Goal: Task Accomplishment & Management: Complete application form

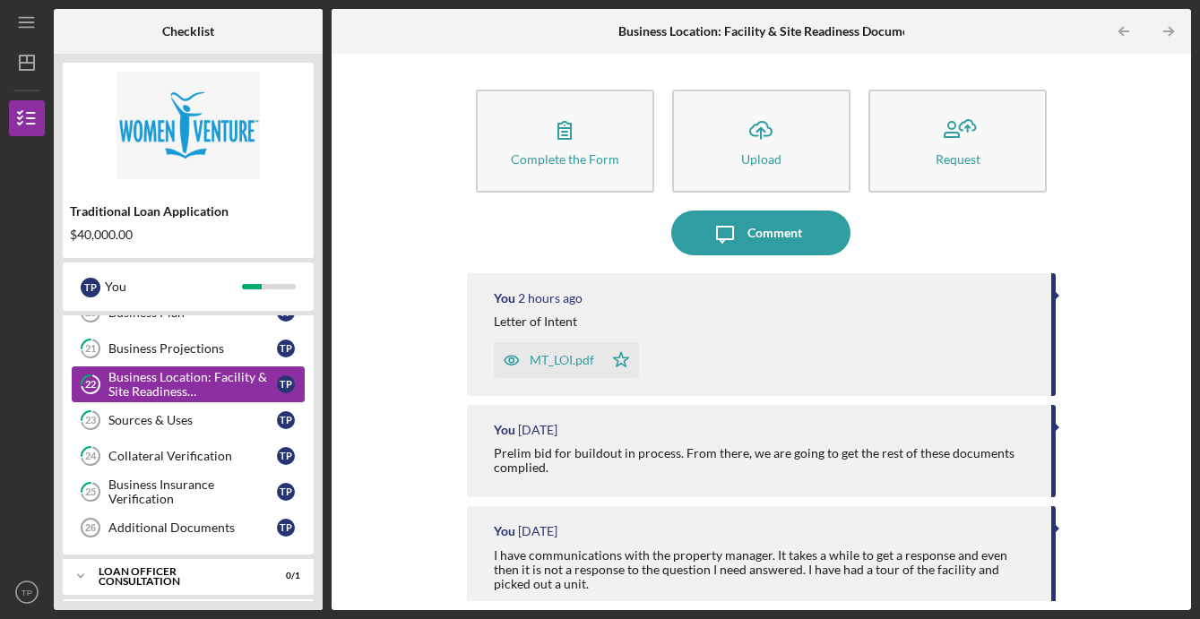
scroll to position [637, 0]
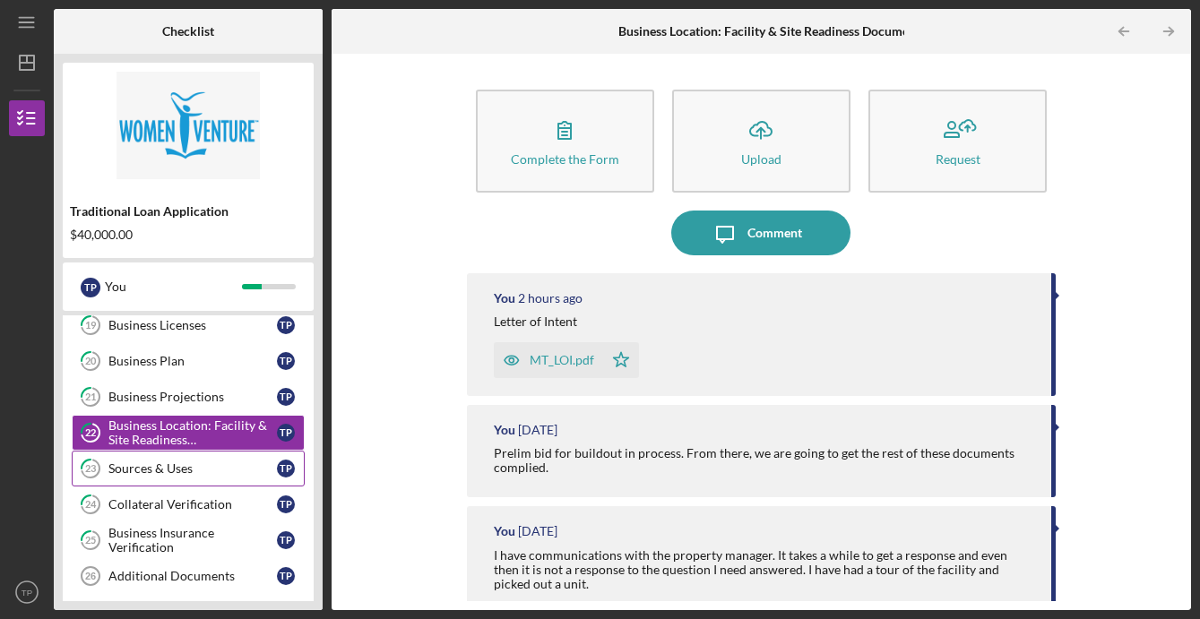
click at [182, 476] on link "23 Sources & Uses T P" at bounding box center [188, 469] width 233 height 36
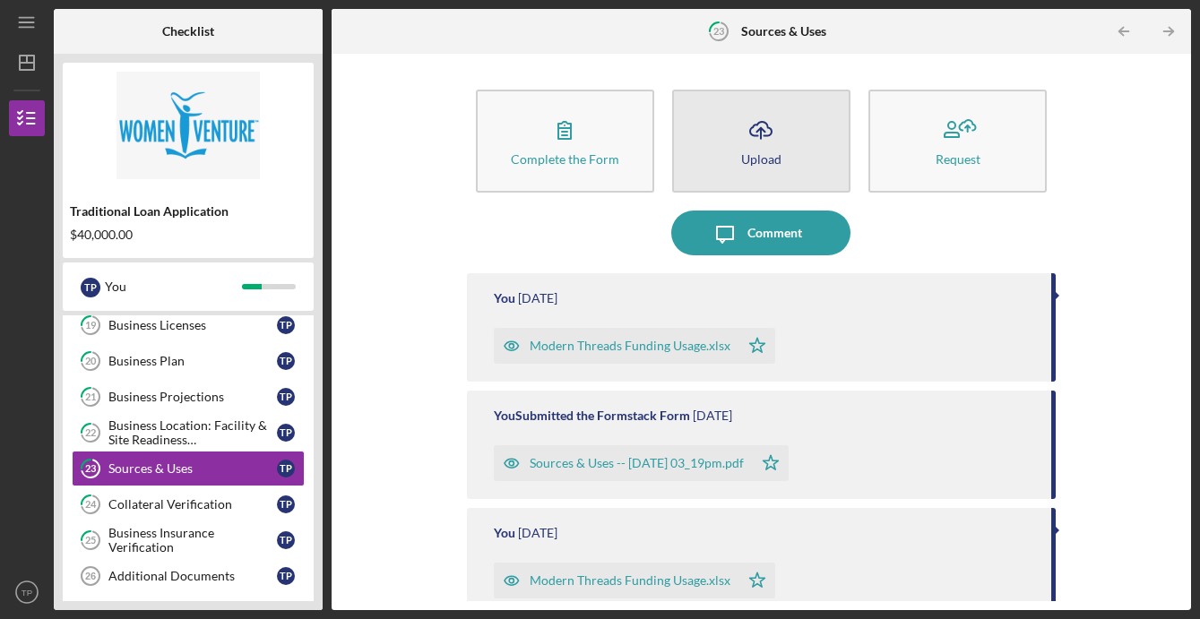
click at [749, 149] on icon "Icon/Upload" at bounding box center [760, 130] width 45 height 45
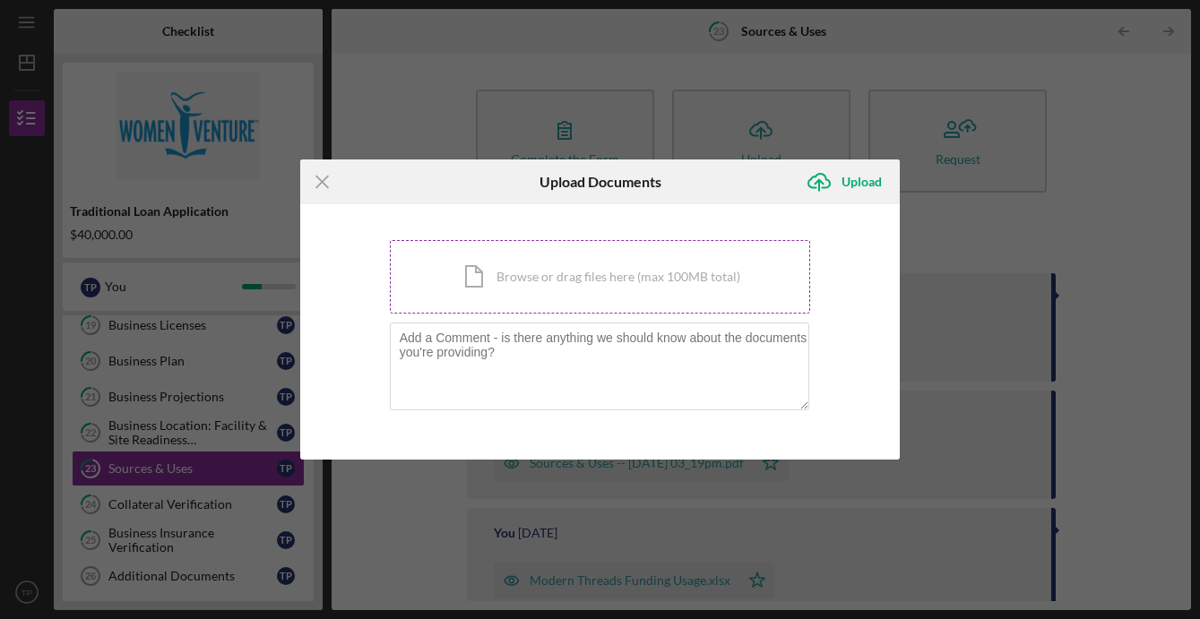
click at [660, 307] on div "Icon/Document Browse or drag files here (max 100MB total) Tap to choose files o…" at bounding box center [600, 276] width 421 height 73
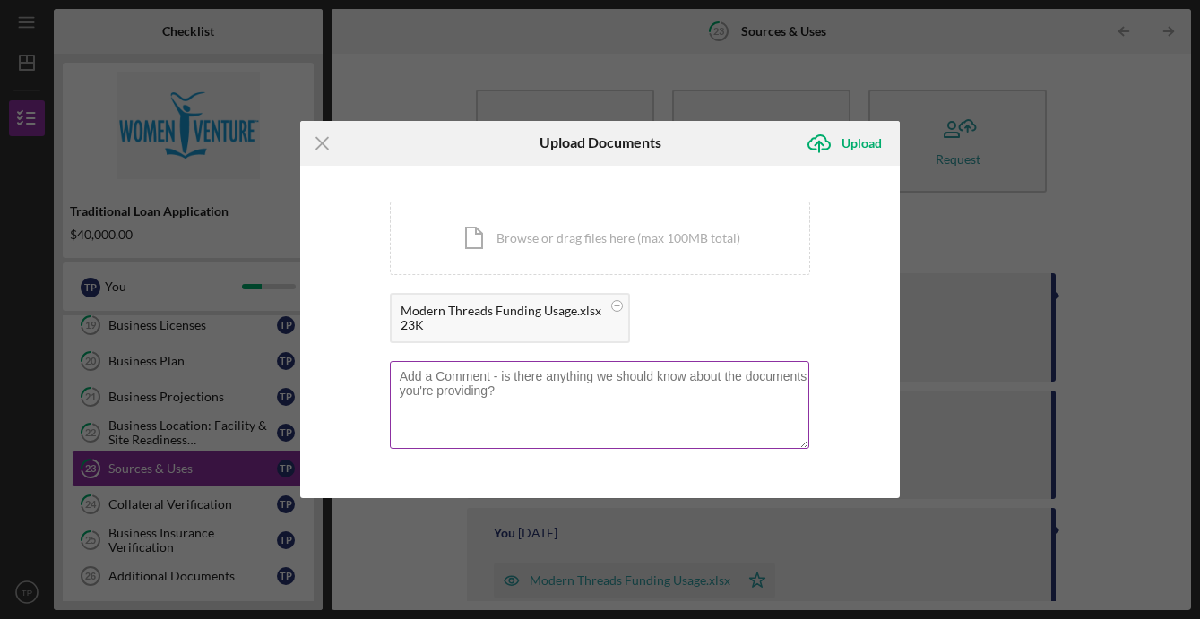
click at [550, 406] on textarea at bounding box center [600, 405] width 420 height 88
type textarea "$25,860.34 of the loan will be assets"
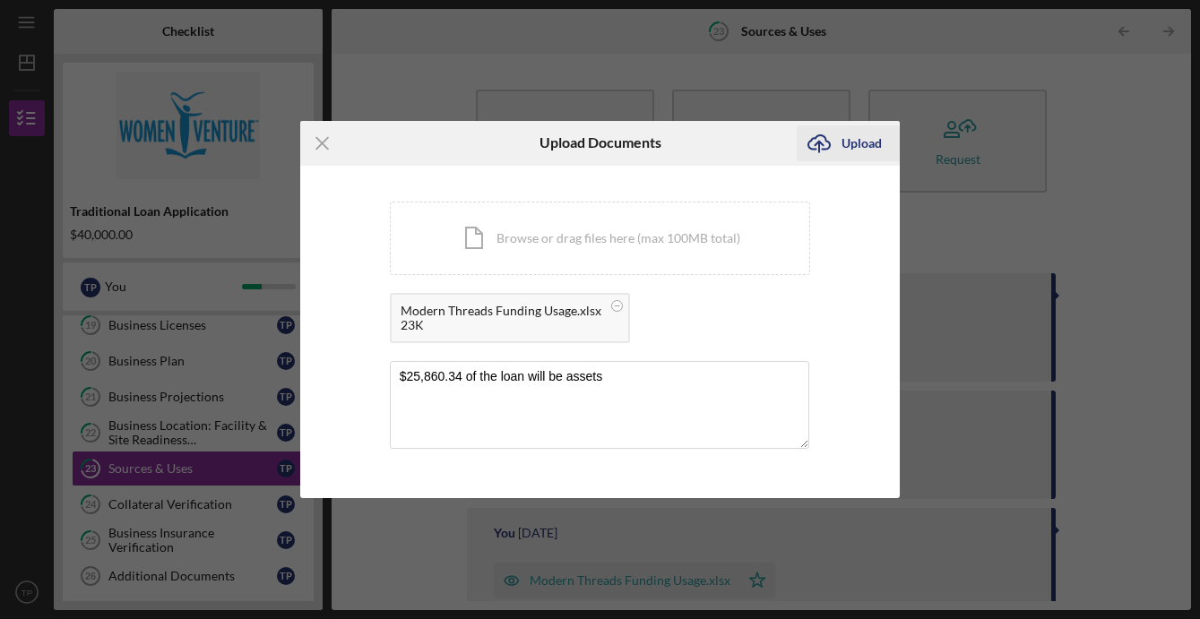
click at [861, 146] on div "Upload" at bounding box center [861, 143] width 40 height 36
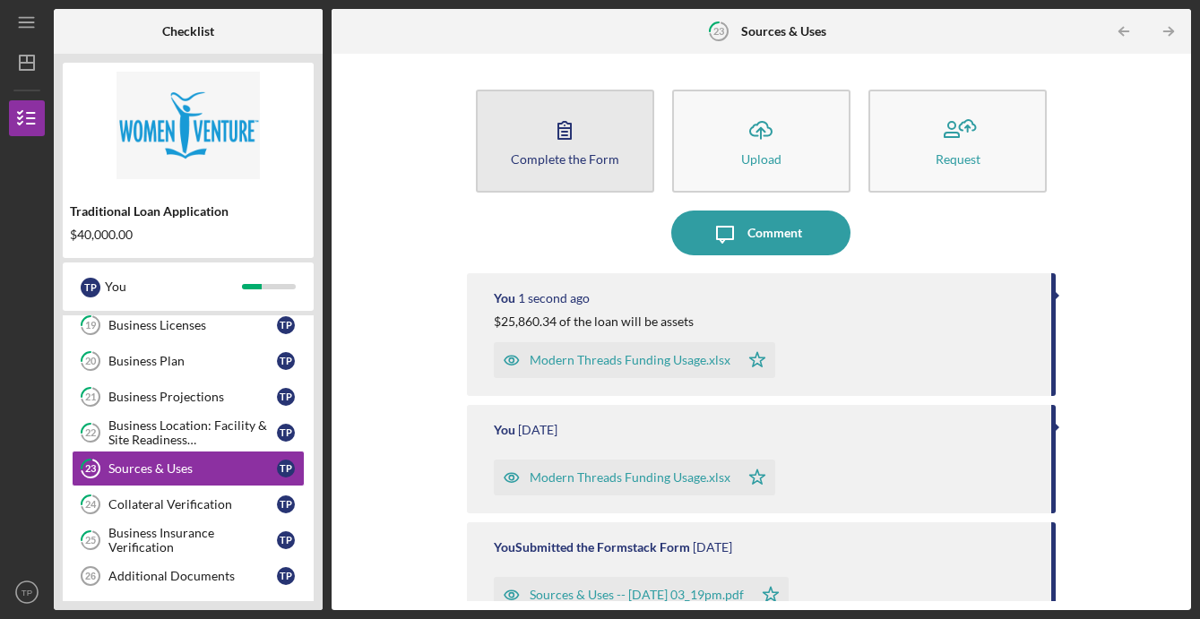
click at [588, 157] on div "Complete the Form" at bounding box center [565, 158] width 108 height 13
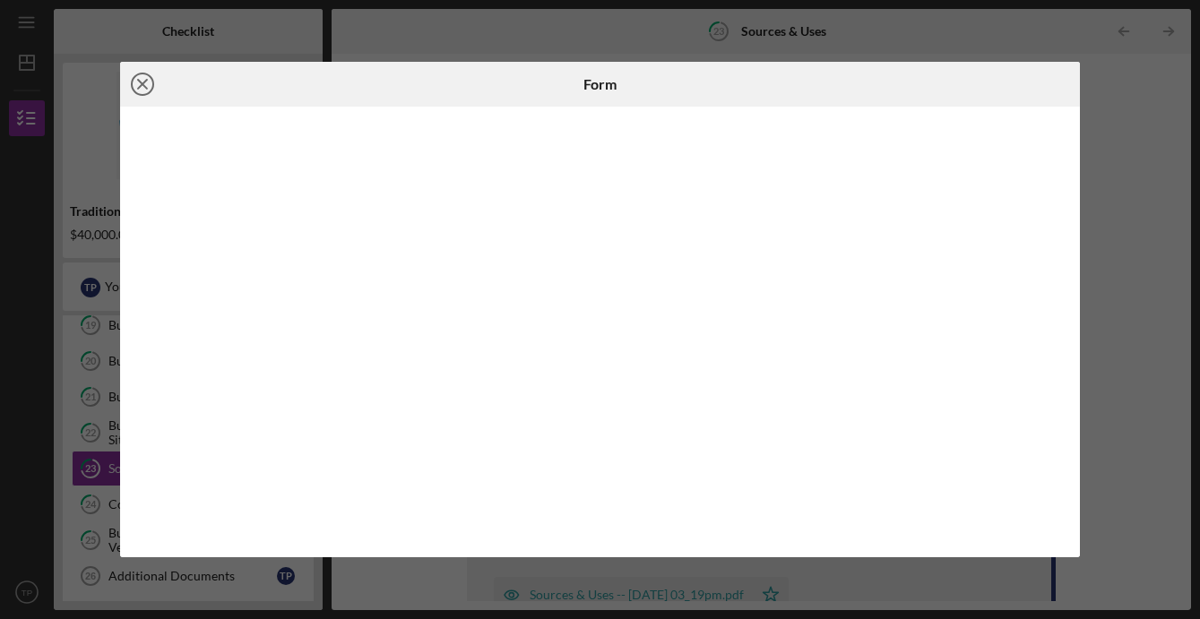
click at [148, 85] on icon "Icon/Close" at bounding box center [142, 84] width 45 height 45
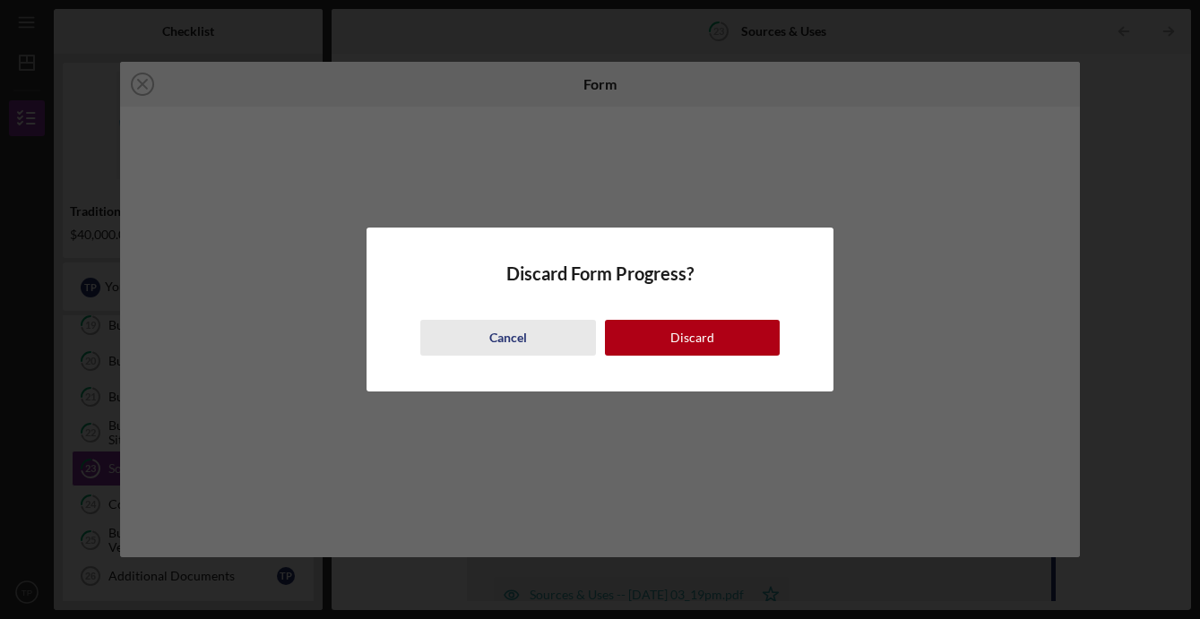
click at [534, 340] on button "Cancel" at bounding box center [508, 338] width 176 height 36
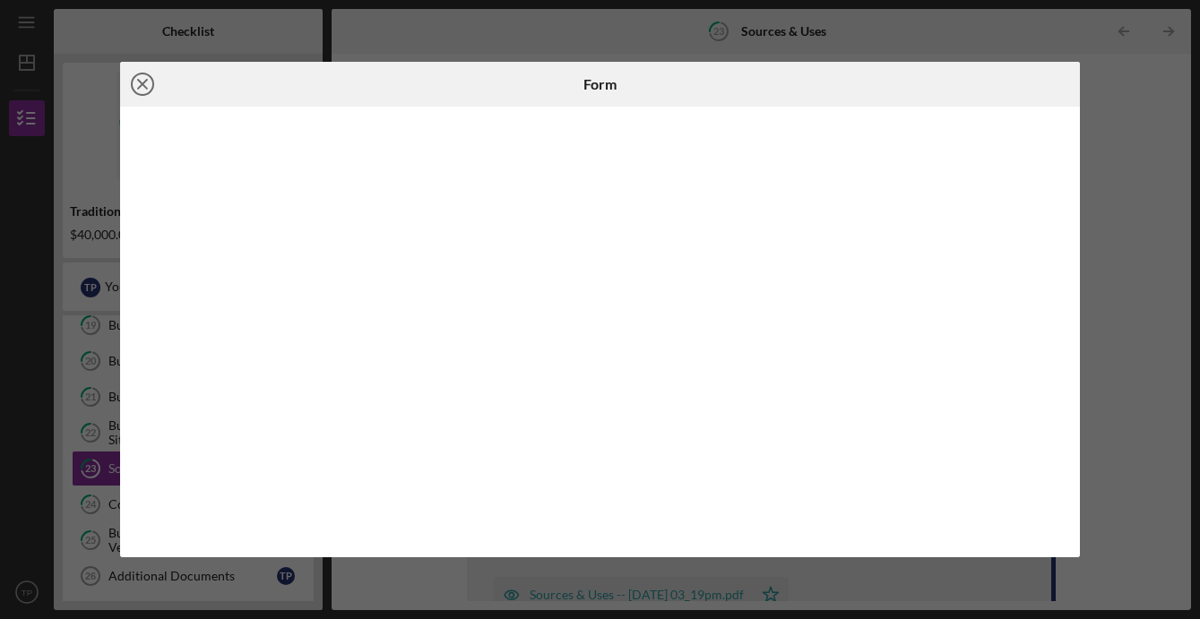
click at [144, 82] on line at bounding box center [142, 84] width 9 height 9
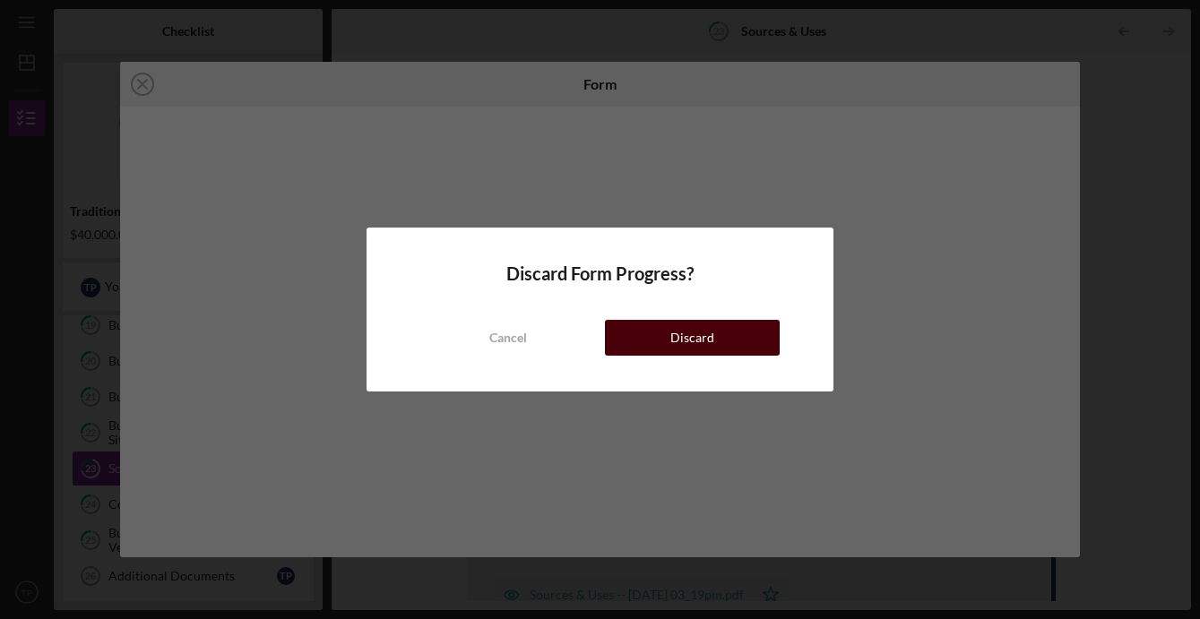
click at [699, 332] on div "Discard" at bounding box center [692, 338] width 44 height 36
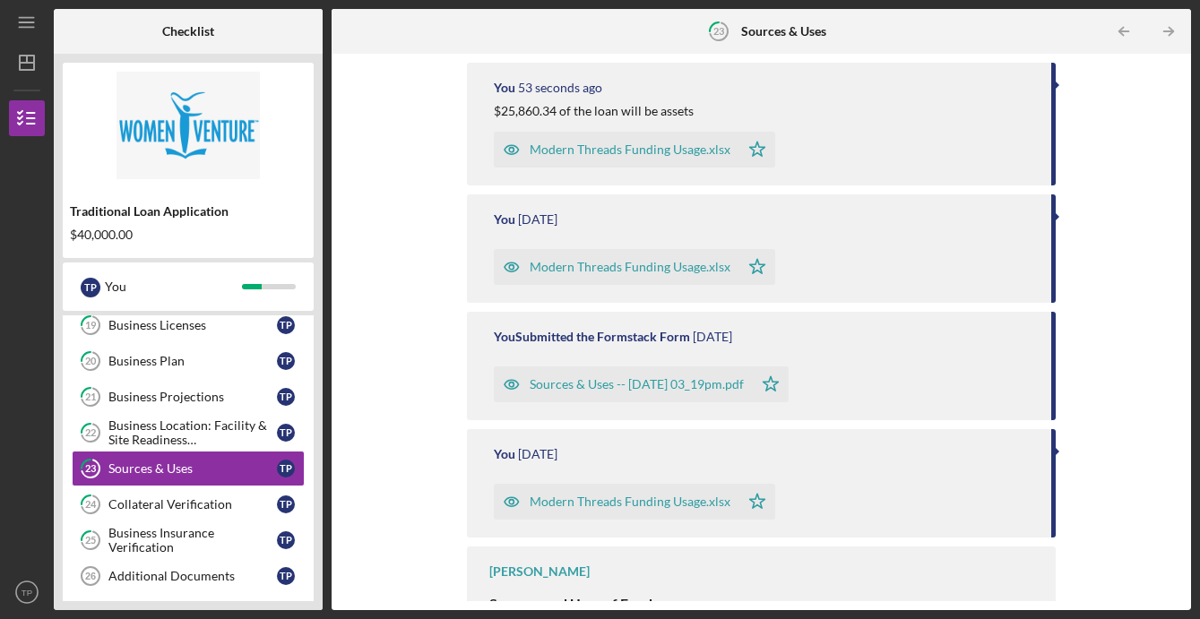
scroll to position [212, 0]
click at [670, 388] on div "Sources & Uses -- [DATE] 03_19pm.pdf" at bounding box center [637, 382] width 214 height 14
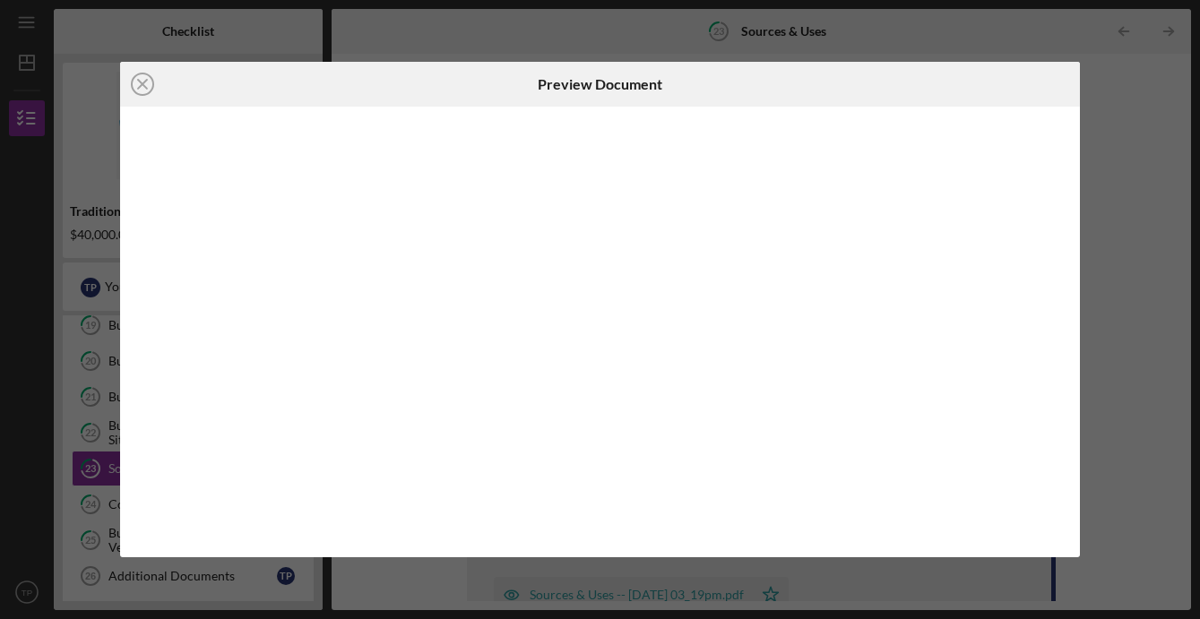
scroll to position [12, 0]
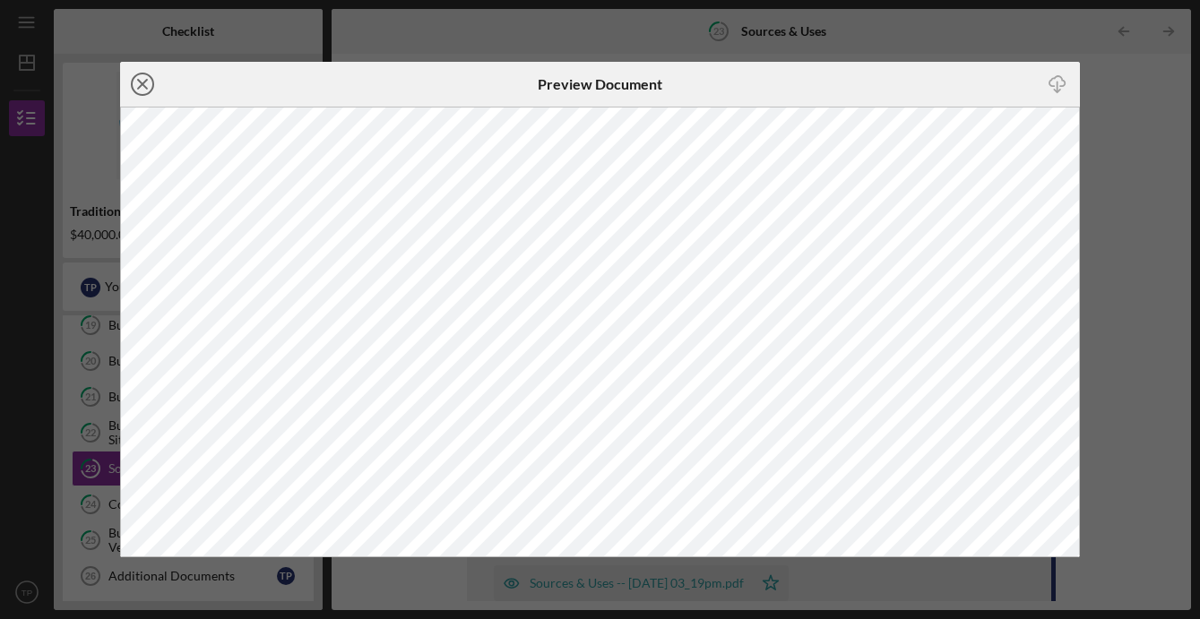
click at [146, 80] on line at bounding box center [142, 84] width 9 height 9
